Goal: Information Seeking & Learning: Learn about a topic

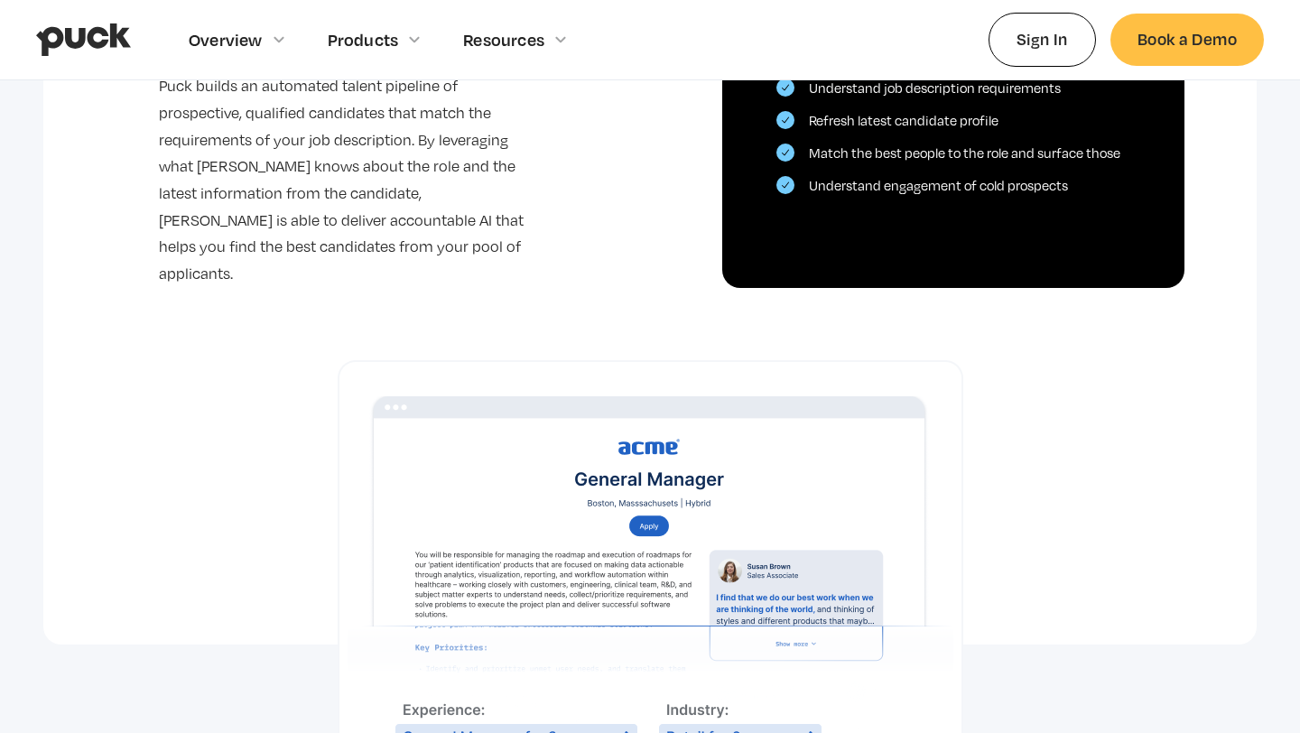
scroll to position [952, 0]
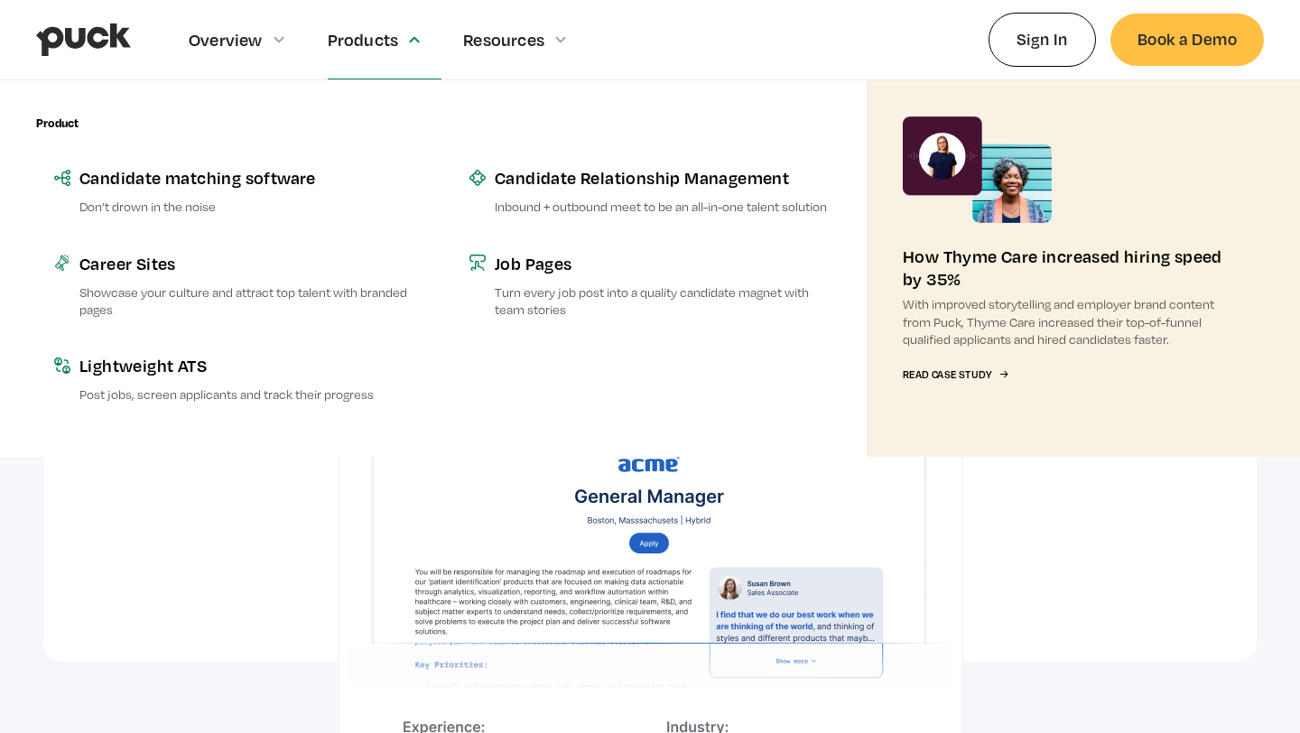
click at [385, 64] on div "Products" at bounding box center [385, 39] width 115 height 79
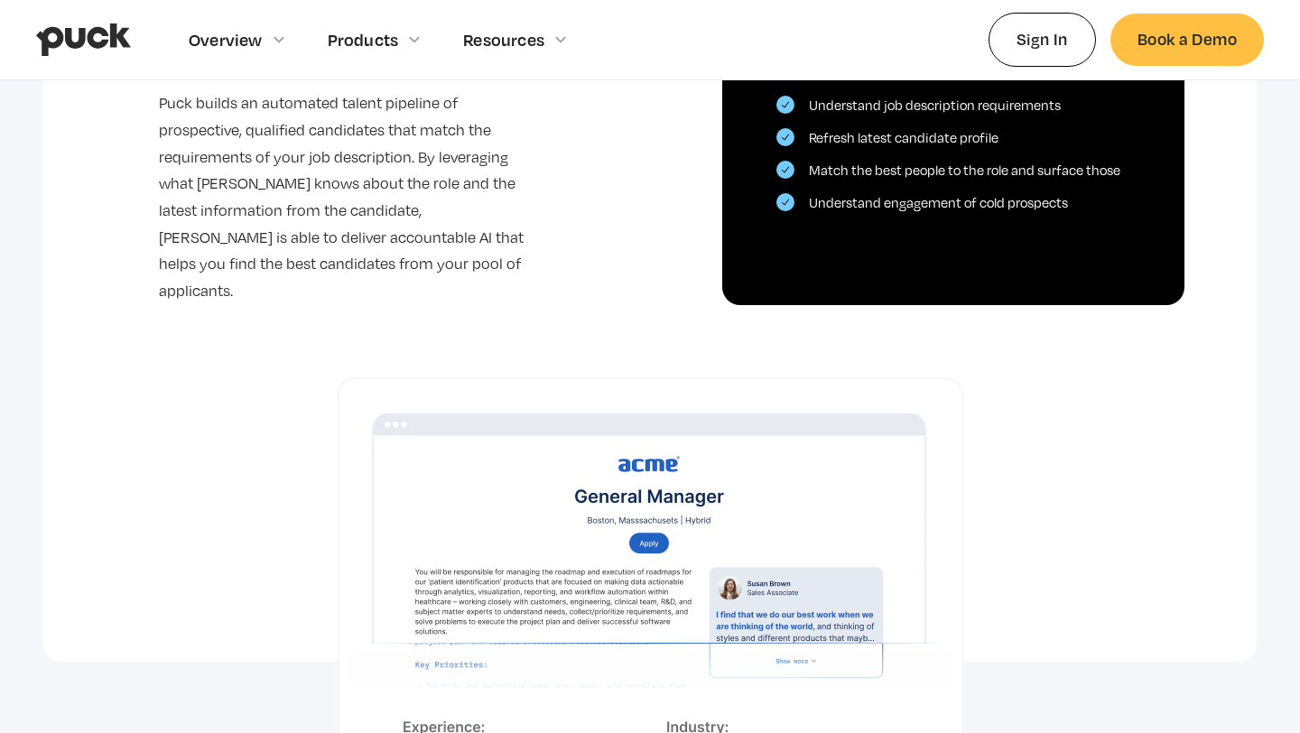
click at [385, 64] on div "Products" at bounding box center [385, 39] width 115 height 79
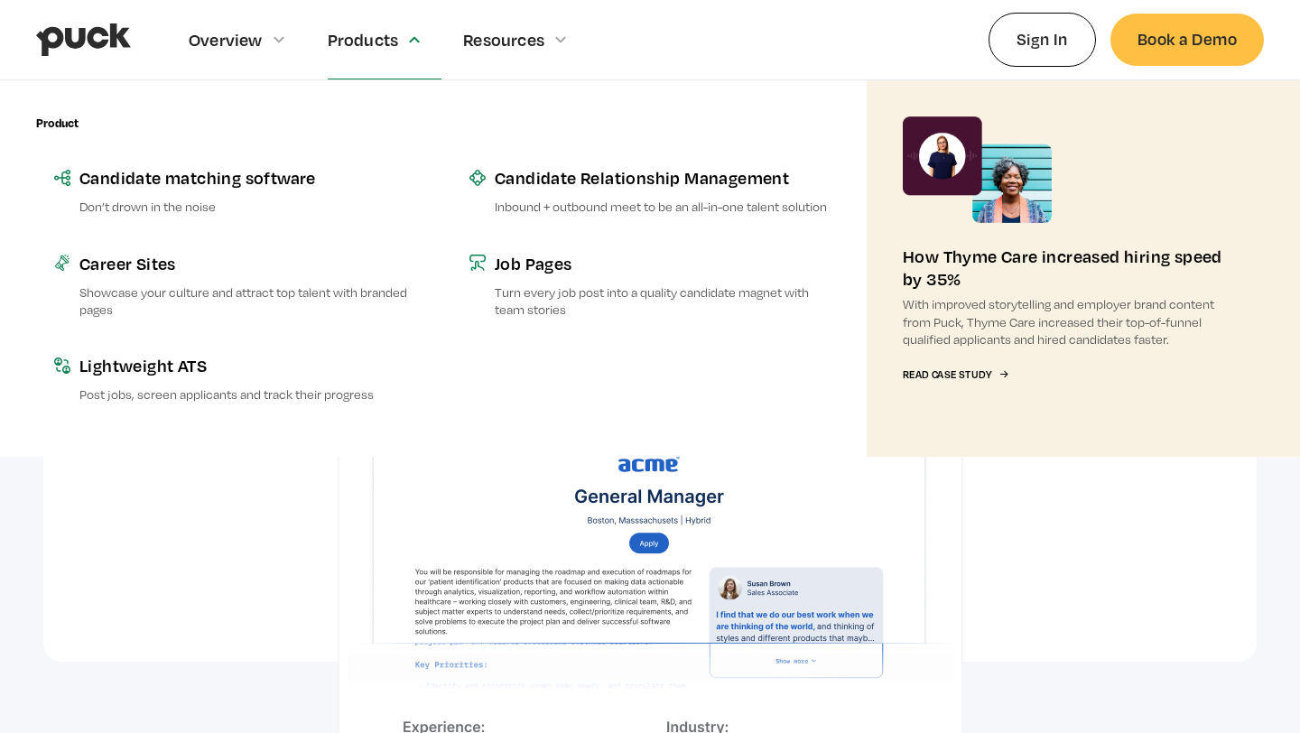
click at [240, 90] on div "Product Employer Branding Tell the story of your team with voices and podcasts …" at bounding box center [234, 268] width 397 height 376
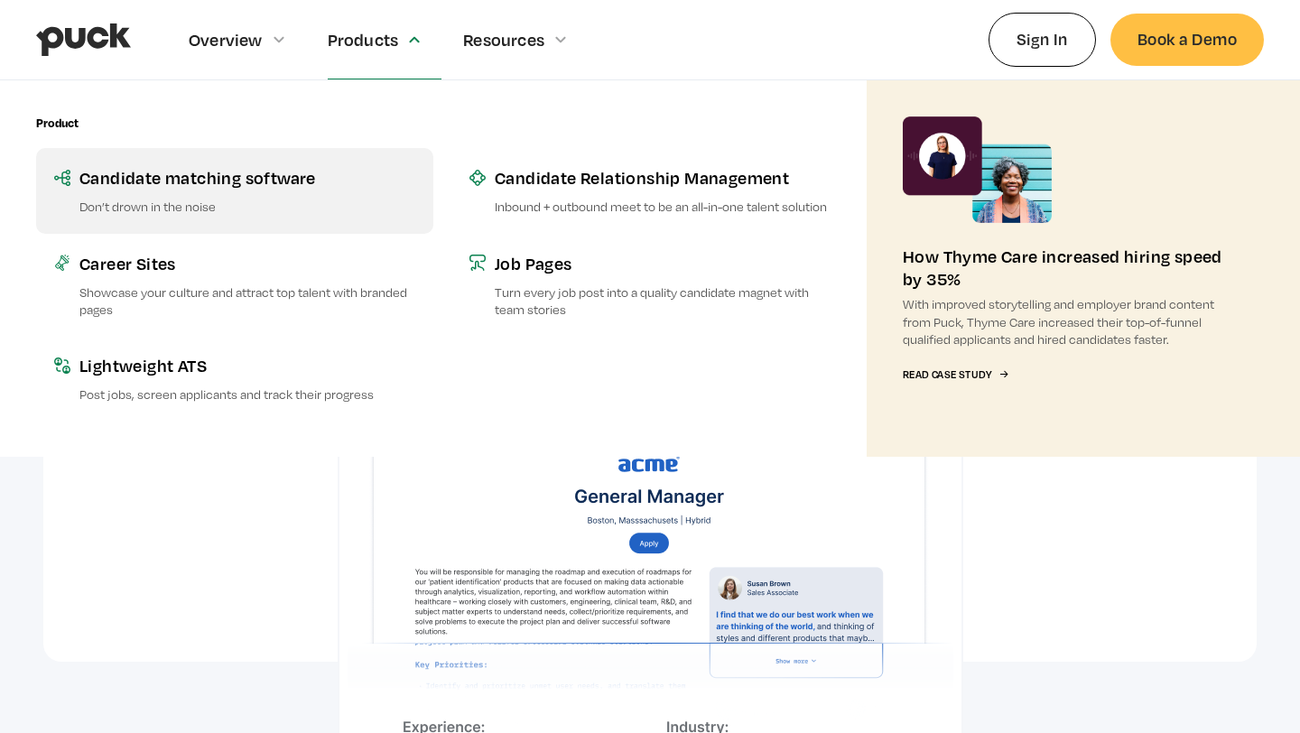
click at [231, 175] on div "Candidate matching software" at bounding box center [247, 177] width 336 height 23
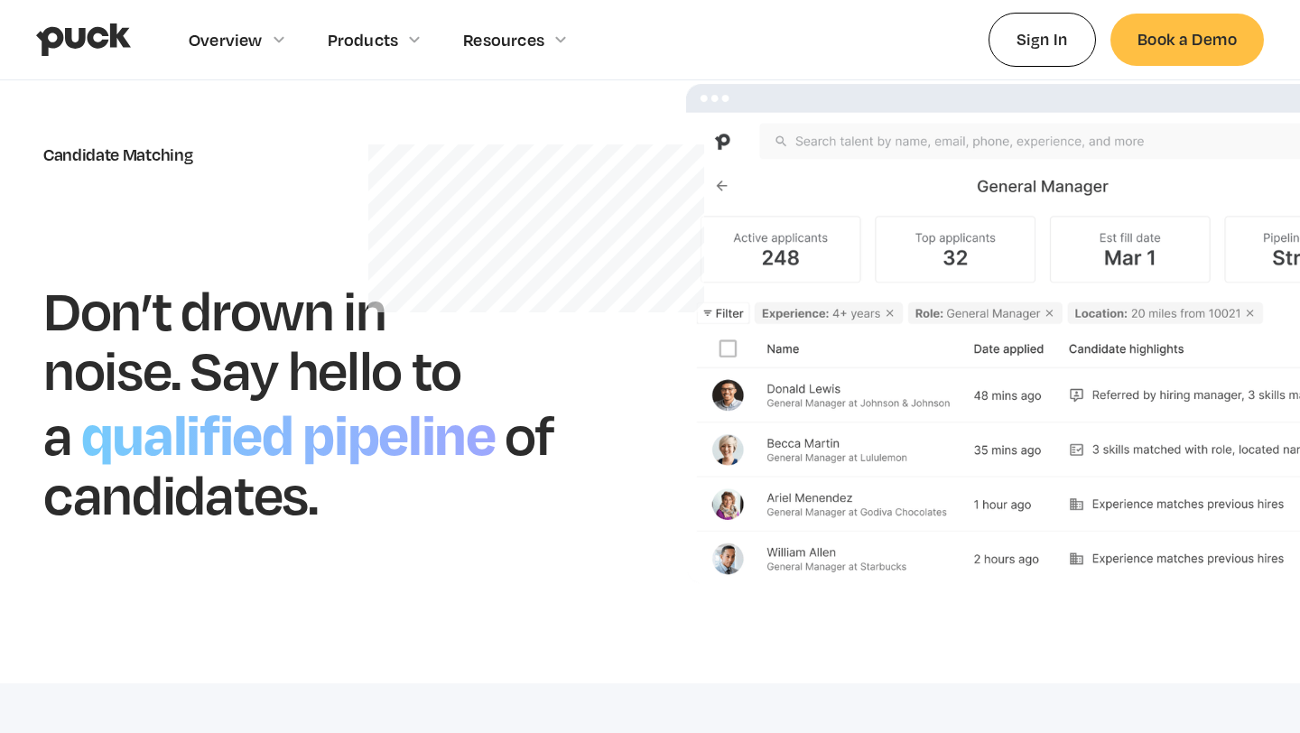
scroll to position [100, 0]
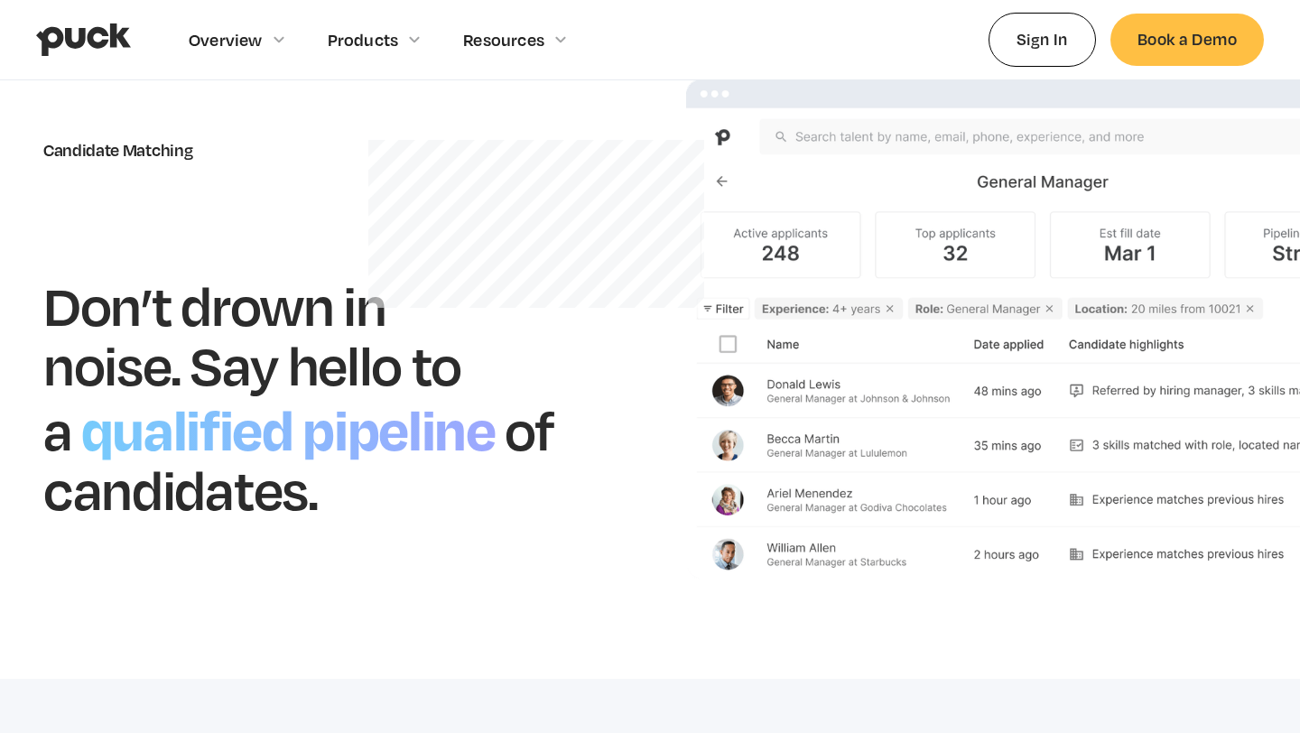
click at [910, 342] on img at bounding box center [1042, 329] width 713 height 500
click at [923, 335] on img at bounding box center [1042, 329] width 713 height 500
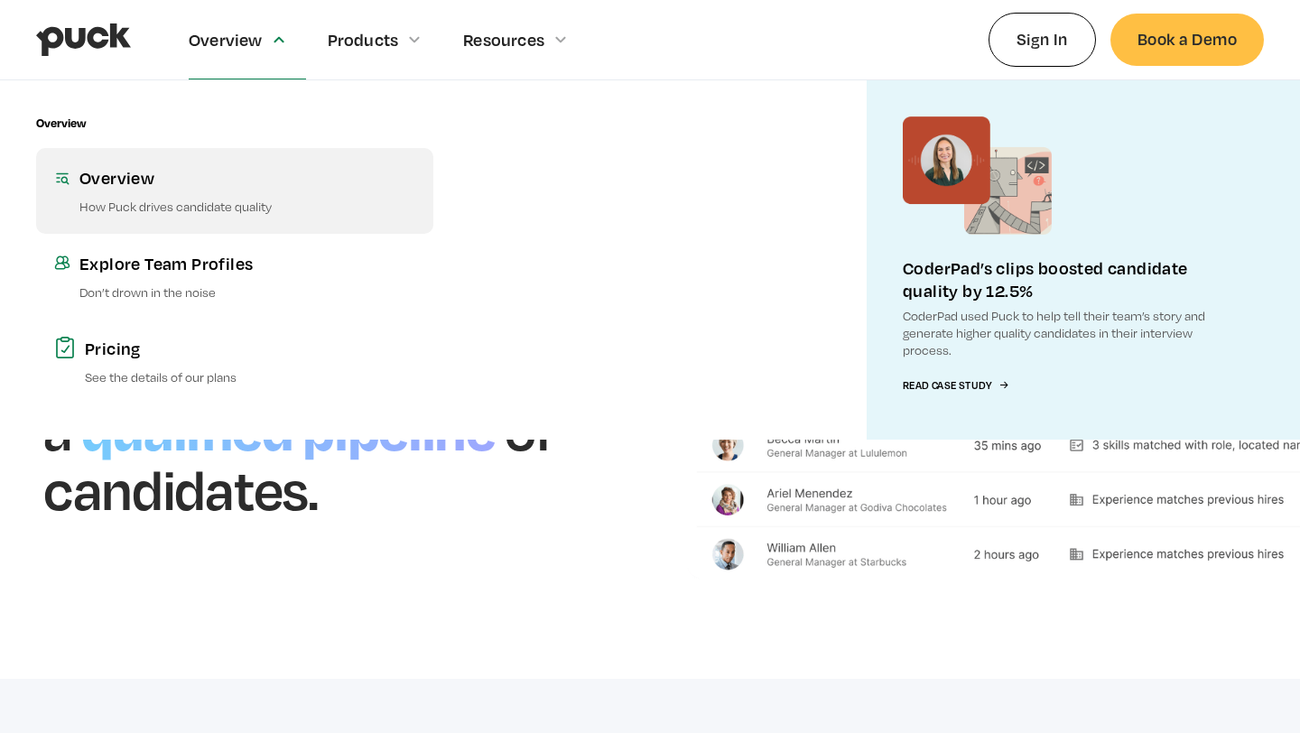
click at [138, 181] on div "Overview" at bounding box center [247, 177] width 336 height 23
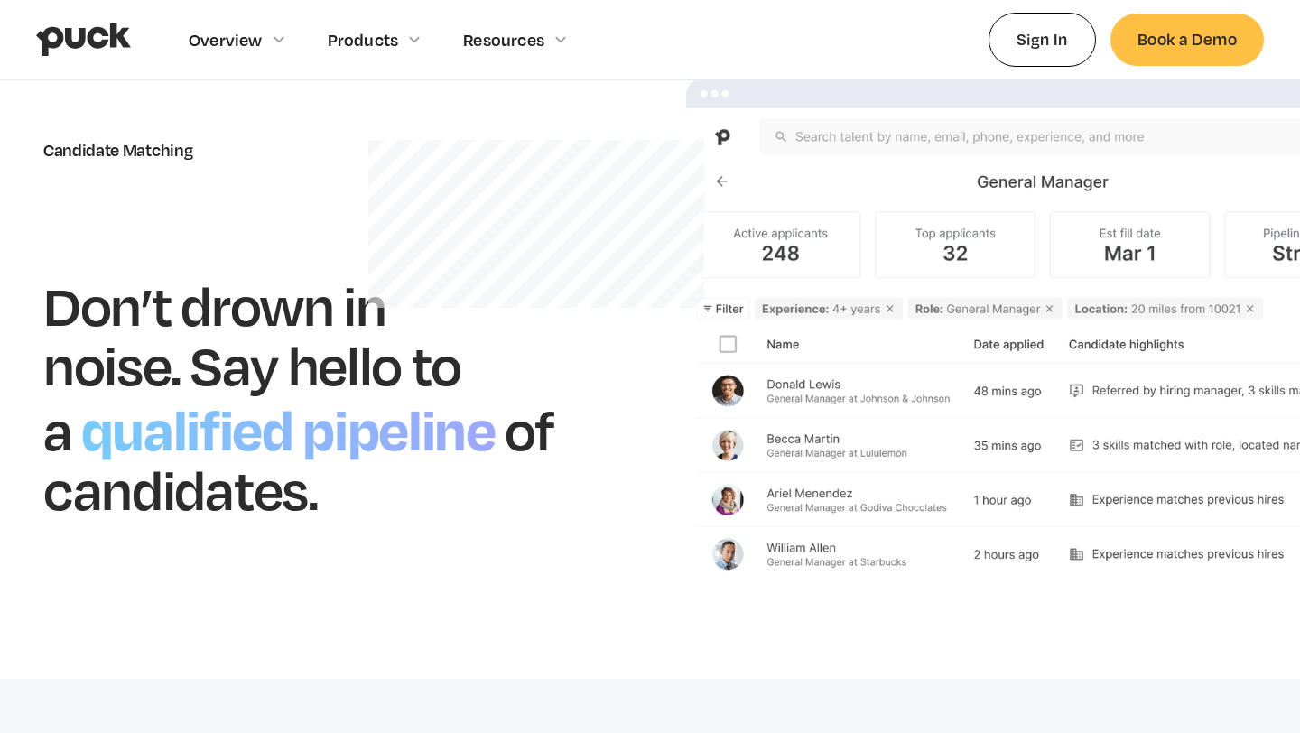
click at [1236, 332] on img at bounding box center [1042, 329] width 713 height 500
click at [1266, 226] on img at bounding box center [1042, 329] width 713 height 500
click at [1247, 333] on img at bounding box center [1042, 329] width 713 height 500
click at [1238, 277] on img at bounding box center [1042, 329] width 713 height 500
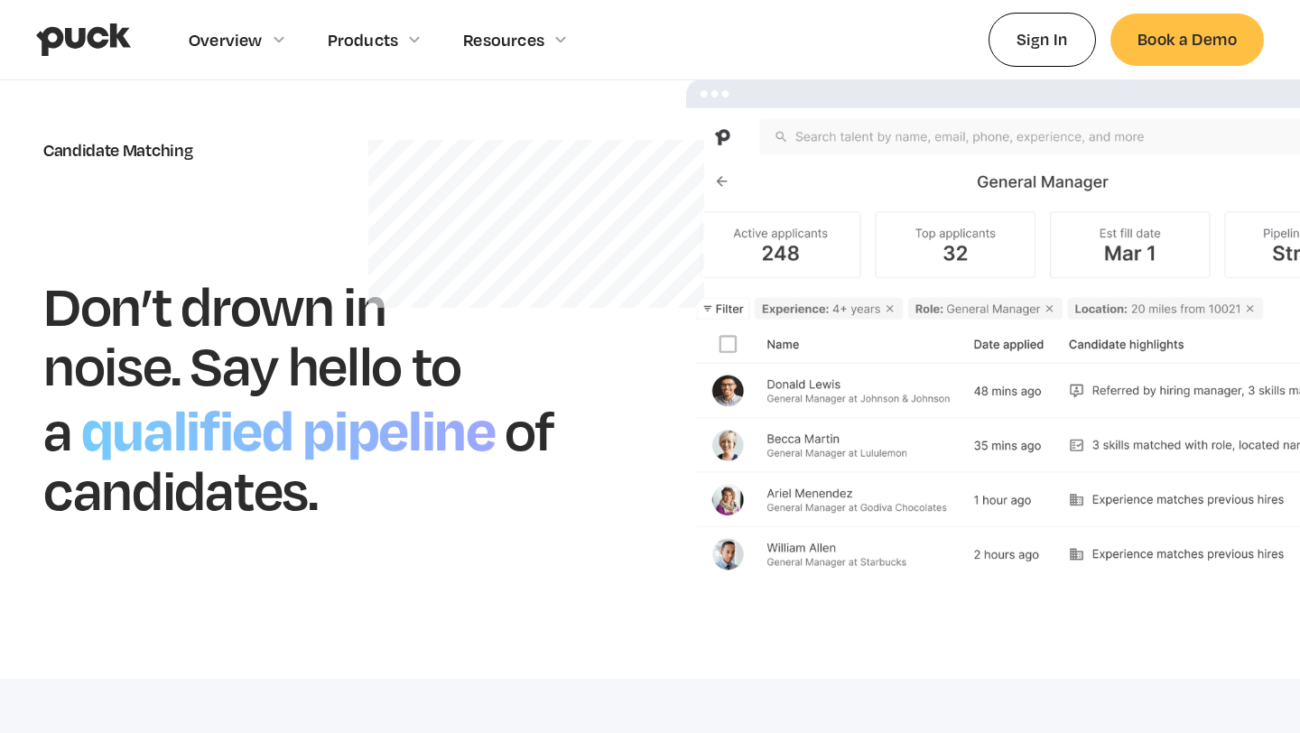
click at [1238, 277] on img at bounding box center [1042, 329] width 713 height 500
click at [1257, 260] on img at bounding box center [1042, 329] width 713 height 500
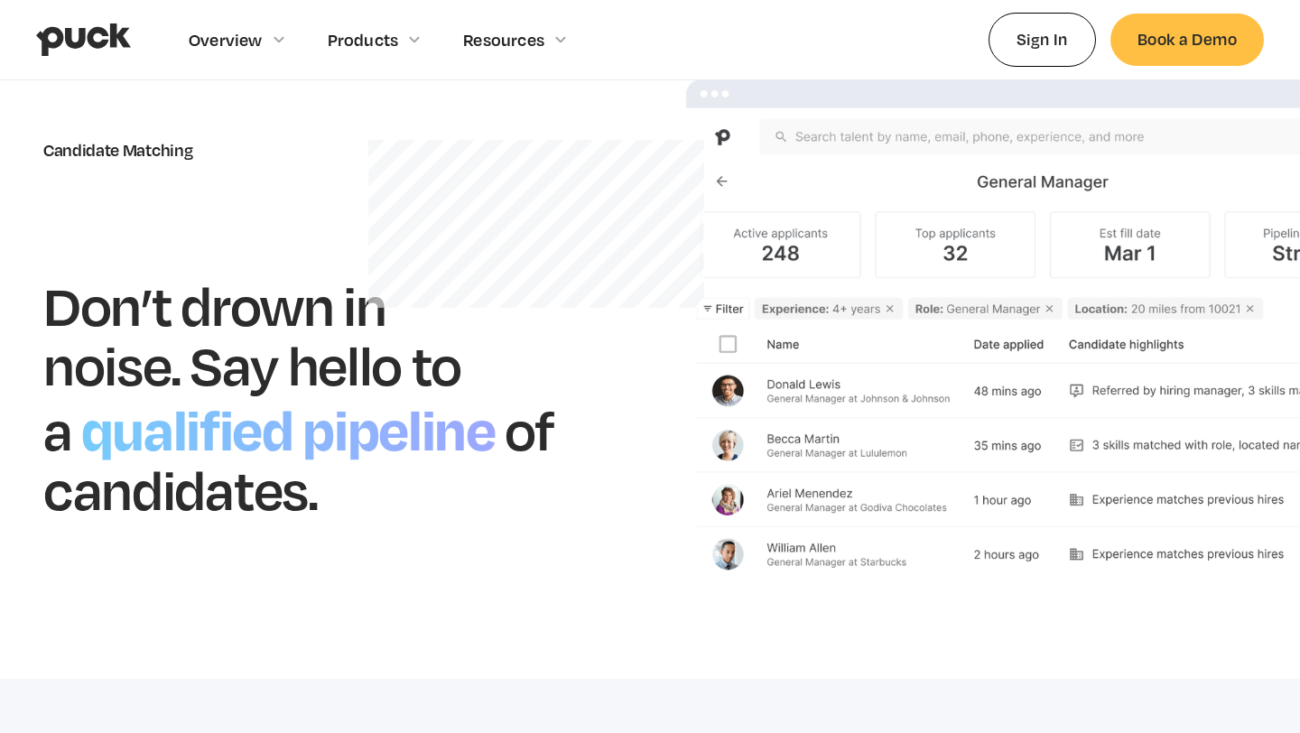
click at [1257, 260] on img at bounding box center [1042, 329] width 713 height 500
